Goal: Task Accomplishment & Management: Use online tool/utility

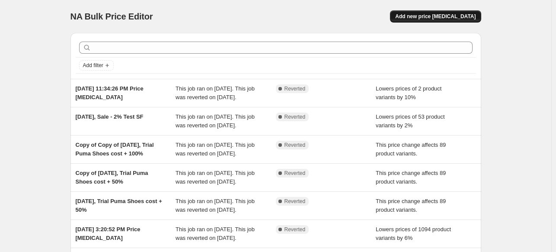
click at [460, 15] on span "Add new price [MEDICAL_DATA]" at bounding box center [435, 16] width 80 height 7
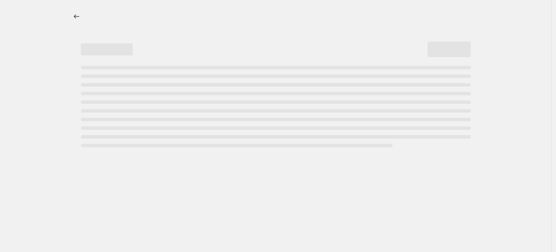
select select "percentage"
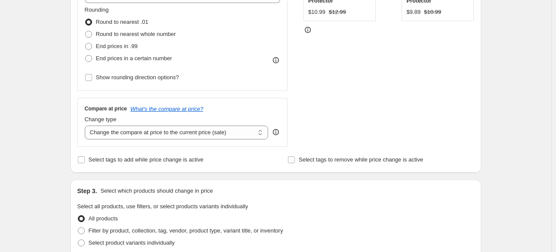
scroll to position [225, 0]
click at [230, 133] on select "Change the compare at price to the current price (sale) Change the compare at p…" at bounding box center [177, 132] width 184 height 14
select select "no_change"
click at [86, 125] on select "Change the compare at price to the current price (sale) Change the compare at p…" at bounding box center [177, 132] width 184 height 14
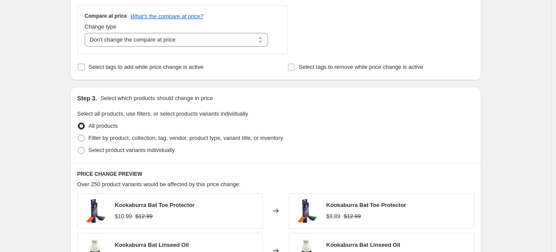
scroll to position [351, 0]
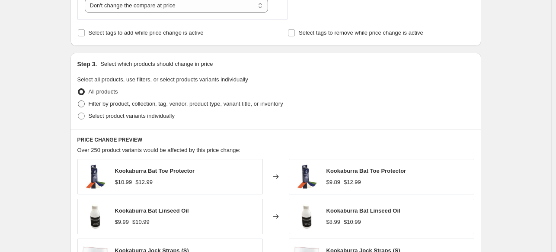
click at [183, 106] on span "Filter by product, collection, tag, vendor, product type, variant title, or inv…" at bounding box center [186, 103] width 195 height 6
click at [78, 101] on input "Filter by product, collection, tag, vendor, product type, variant title, or inv…" at bounding box center [78, 100] width 0 height 0
radio input "true"
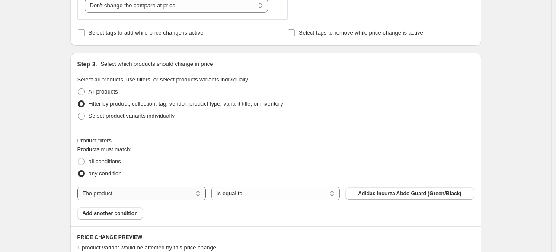
click at [188, 195] on select "The product The product's collection The product's tag The product's vendor The…" at bounding box center [141, 193] width 128 height 14
select select "collection"
click at [405, 198] on button "*DEAL OF THE WEEK*" at bounding box center [409, 193] width 128 height 12
click at [367, 188] on button "*DEAL OF THE WEEK*" at bounding box center [409, 193] width 128 height 12
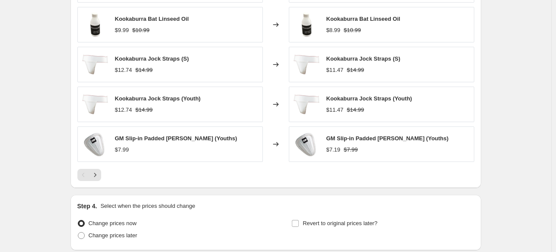
scroll to position [709, 0]
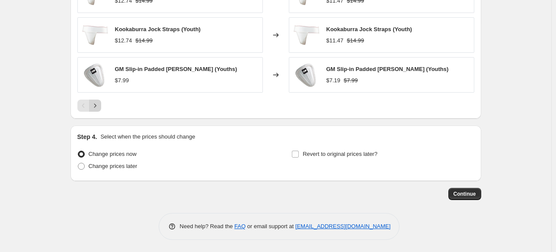
click at [99, 105] on icon "Next" at bounding box center [95, 105] width 9 height 9
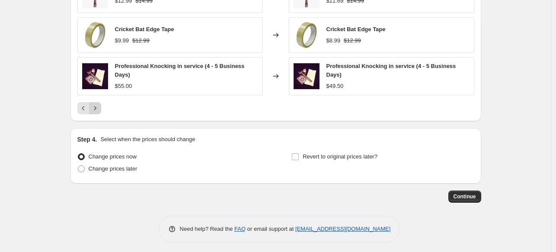
click at [99, 105] on icon "Next" at bounding box center [95, 108] width 9 height 9
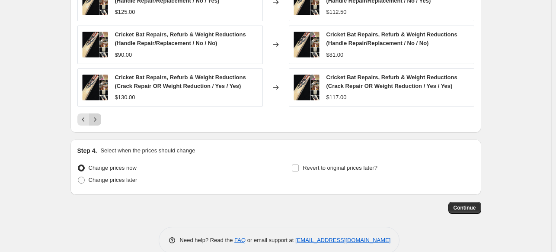
click at [98, 123] on button "Next" at bounding box center [95, 119] width 12 height 12
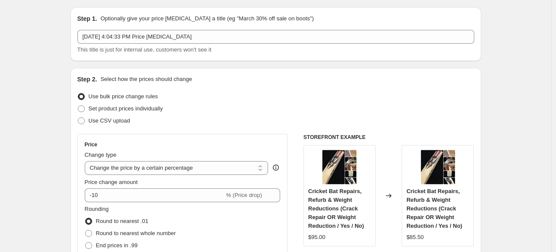
scroll to position [0, 0]
